Goal: Task Accomplishment & Management: Manage account settings

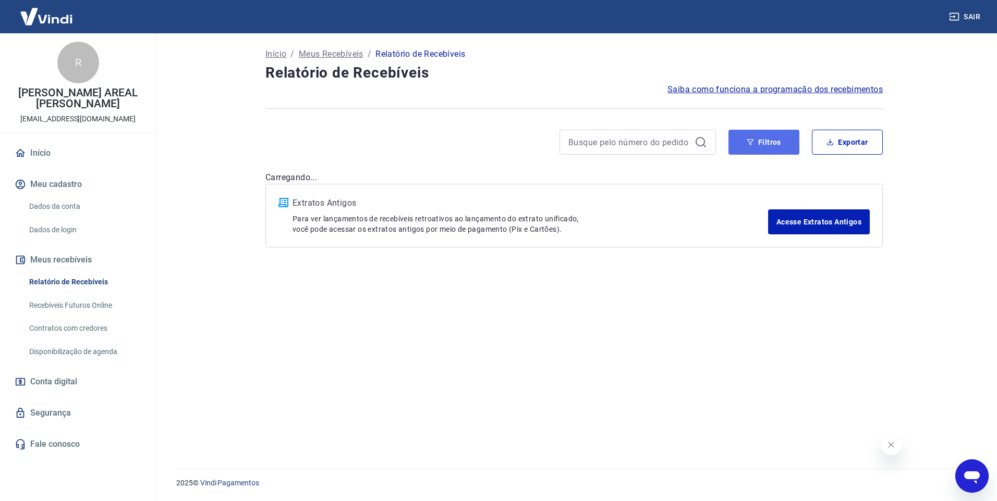
click at [761, 142] on button "Filtros" at bounding box center [763, 142] width 71 height 25
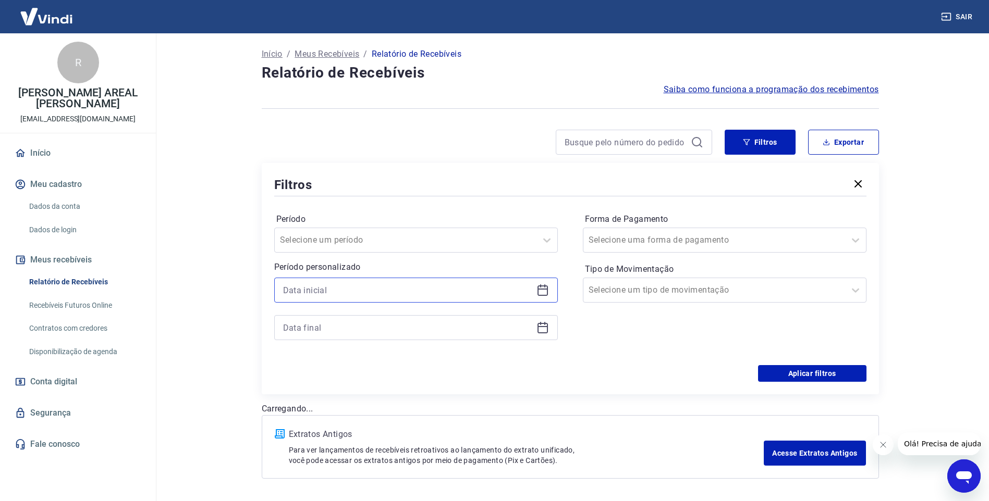
click at [337, 291] on input at bounding box center [407, 291] width 249 height 16
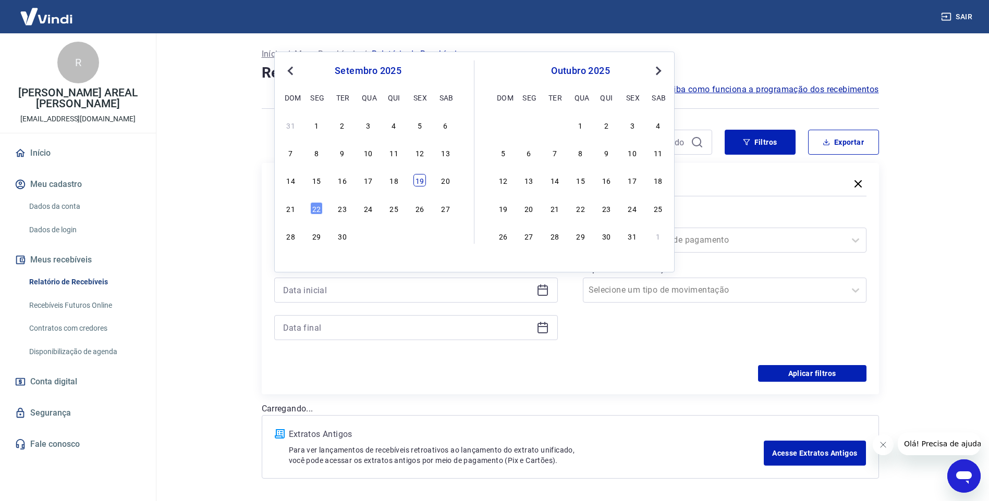
click at [417, 178] on div "19" at bounding box center [419, 180] width 13 height 13
type input "[DATE]"
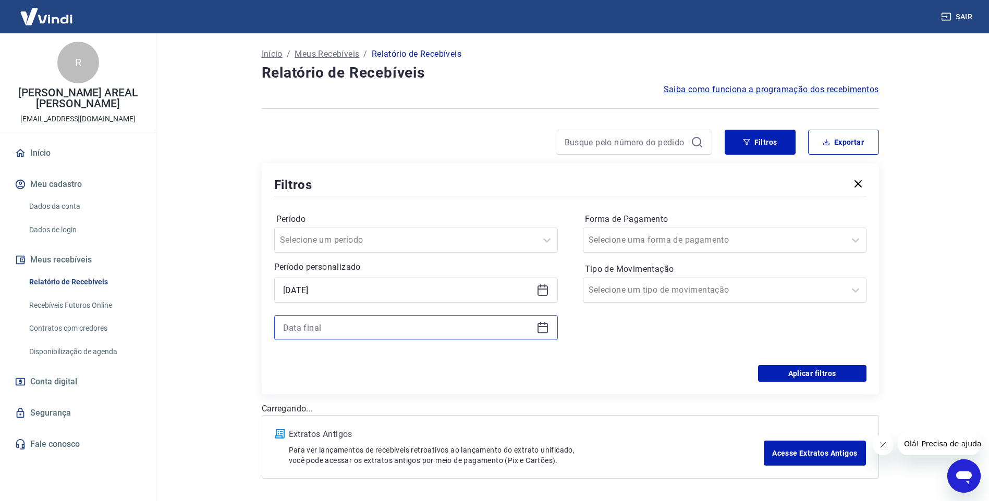
click at [322, 329] on input at bounding box center [407, 328] width 249 height 16
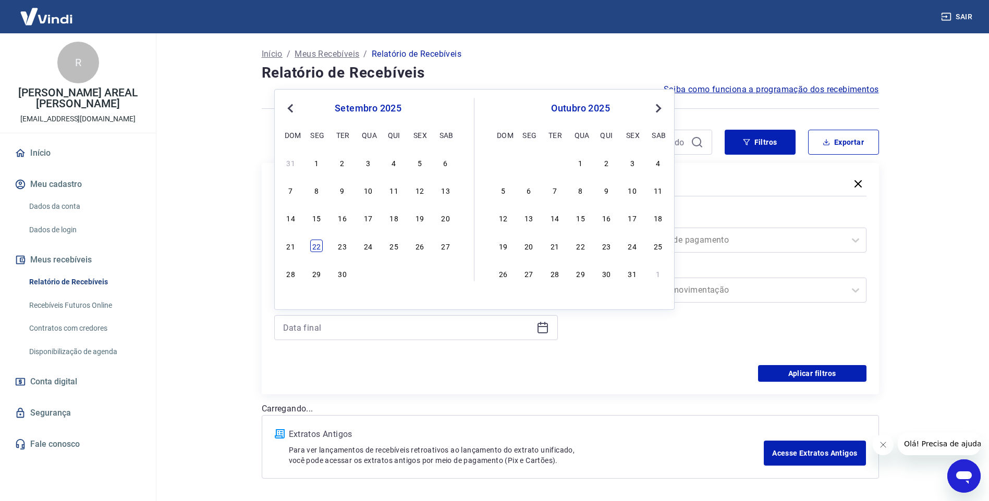
click at [312, 247] on div "22" at bounding box center [316, 246] width 13 height 13
type input "[DATE]"
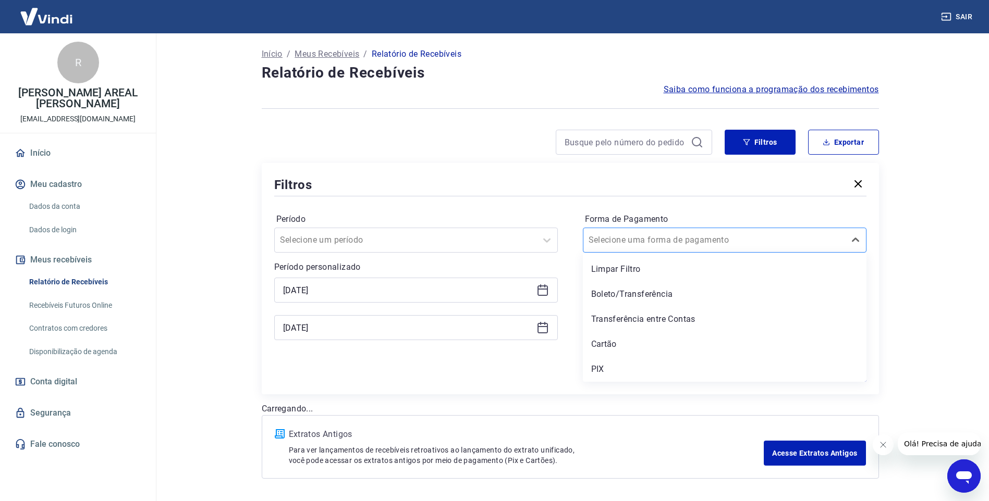
click at [615, 238] on input "Forma de Pagamento" at bounding box center [641, 240] width 105 height 13
click at [593, 371] on div "PIX" at bounding box center [725, 369] width 284 height 21
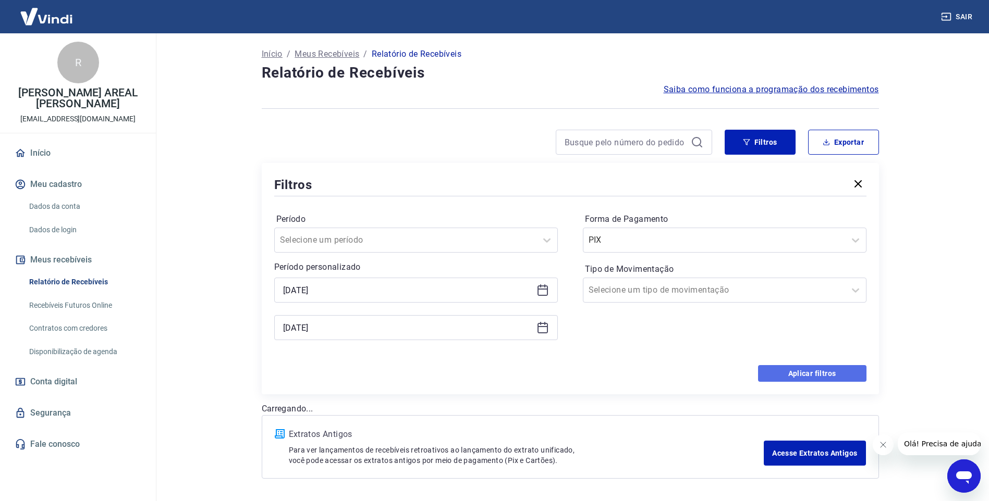
click at [793, 367] on button "Aplicar filtros" at bounding box center [812, 373] width 108 height 17
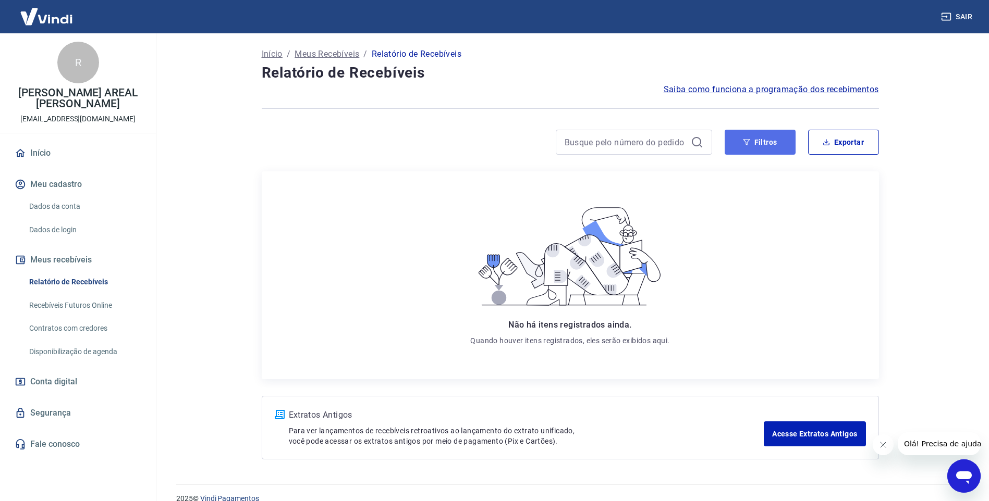
click at [740, 146] on button "Filtros" at bounding box center [760, 142] width 71 height 25
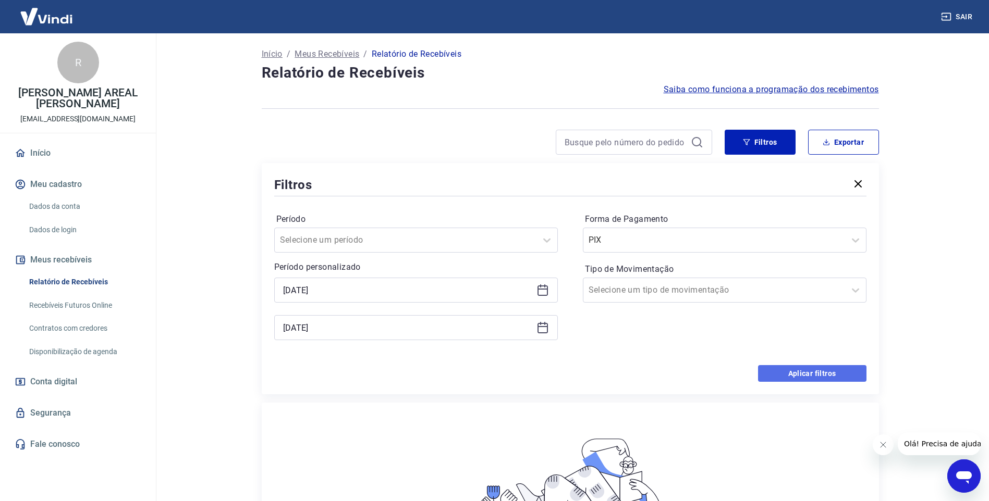
click at [790, 374] on button "Aplicar filtros" at bounding box center [812, 373] width 108 height 17
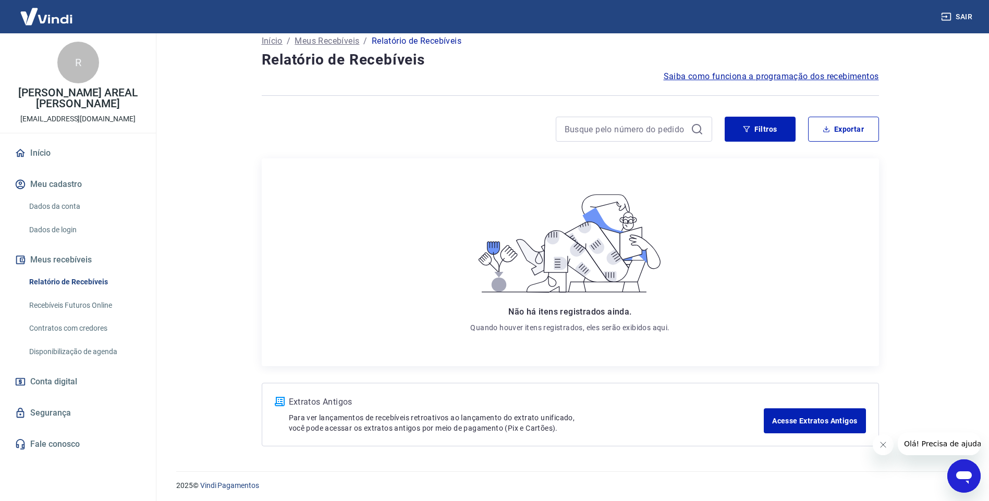
scroll to position [16, 0]
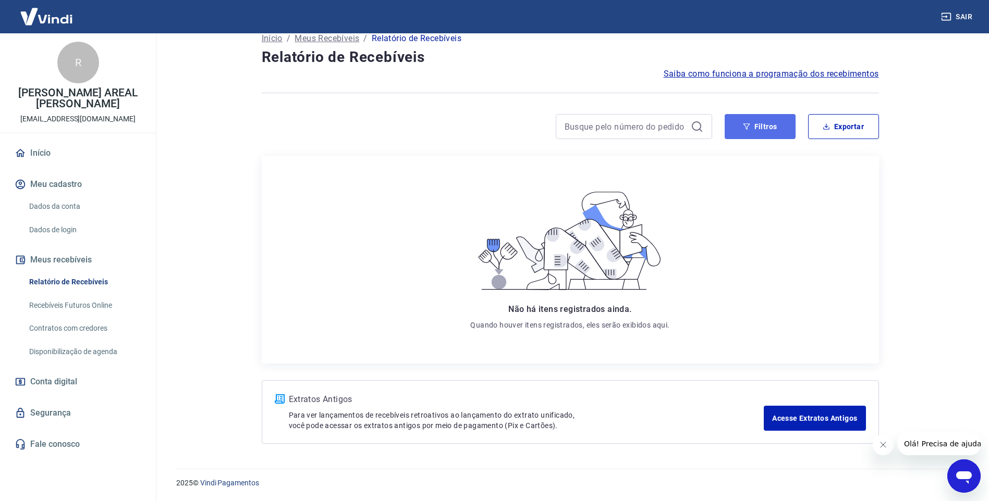
click at [746, 126] on icon "button" at bounding box center [746, 126] width 7 height 7
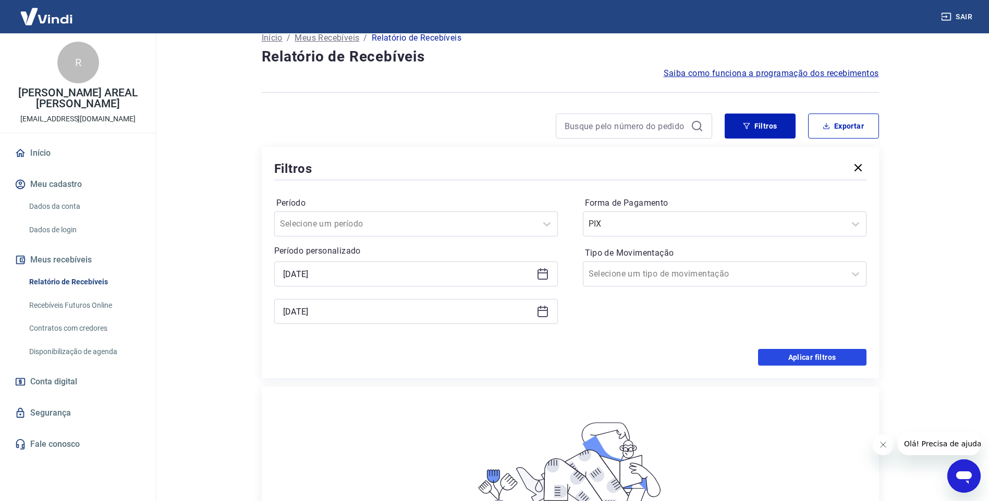
click at [803, 356] on button "Aplicar filtros" at bounding box center [812, 357] width 108 height 17
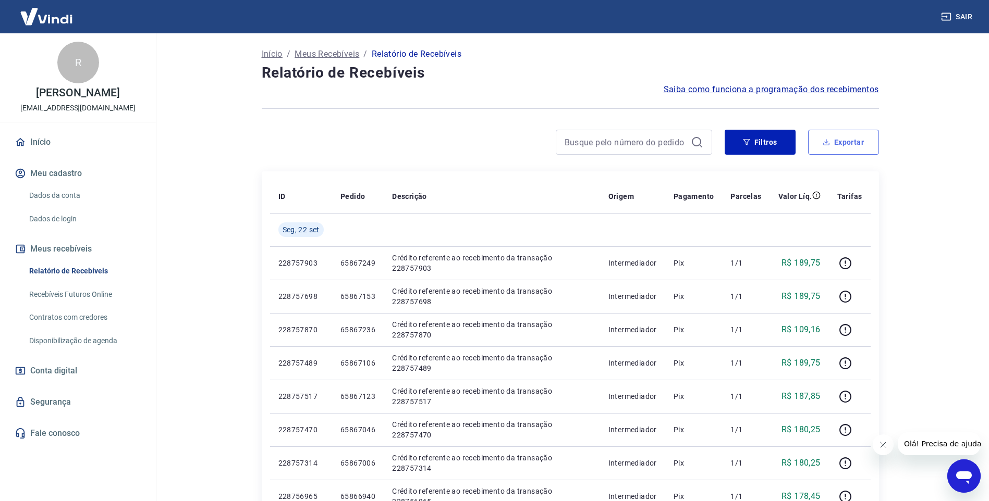
click at [815, 141] on button "Exportar" at bounding box center [843, 142] width 71 height 25
type input "[DATE]"
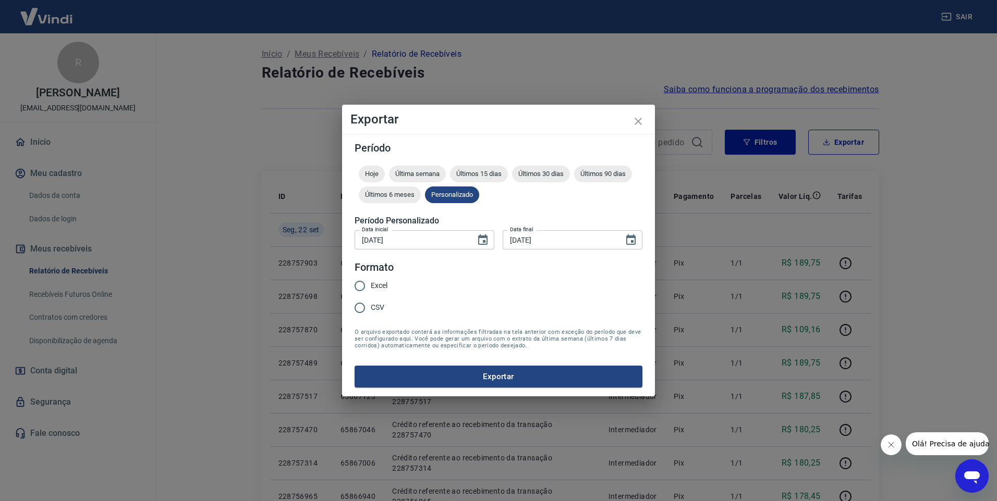
click at [383, 282] on span "Excel" at bounding box center [379, 285] width 17 height 11
click at [371, 282] on input "Excel" at bounding box center [360, 286] width 22 height 22
radio input "true"
click at [491, 372] on button "Exportar" at bounding box center [498, 377] width 288 height 22
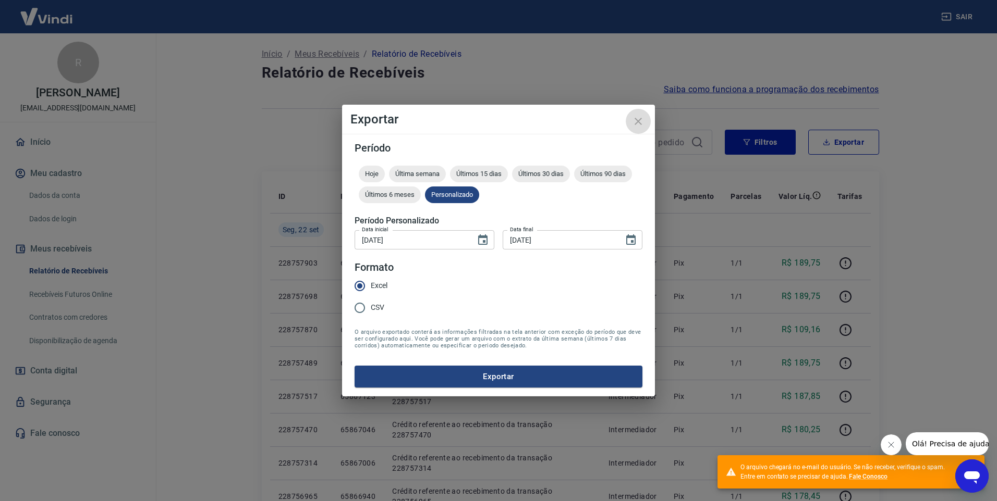
click at [641, 122] on icon "close" at bounding box center [638, 121] width 13 height 13
